Goal: Unclear

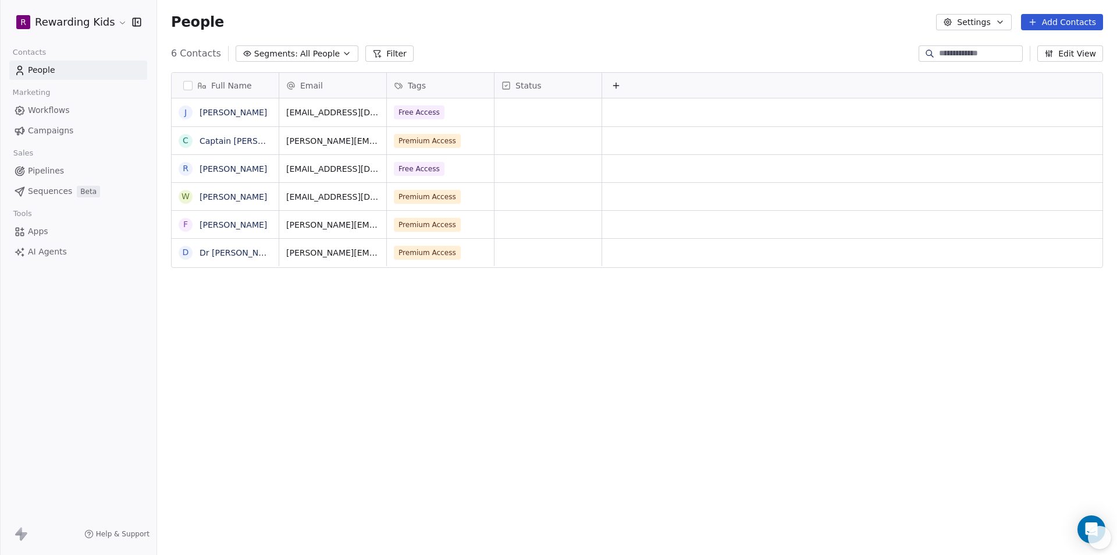
scroll to position [479, 952]
